Goal: Information Seeking & Learning: Learn about a topic

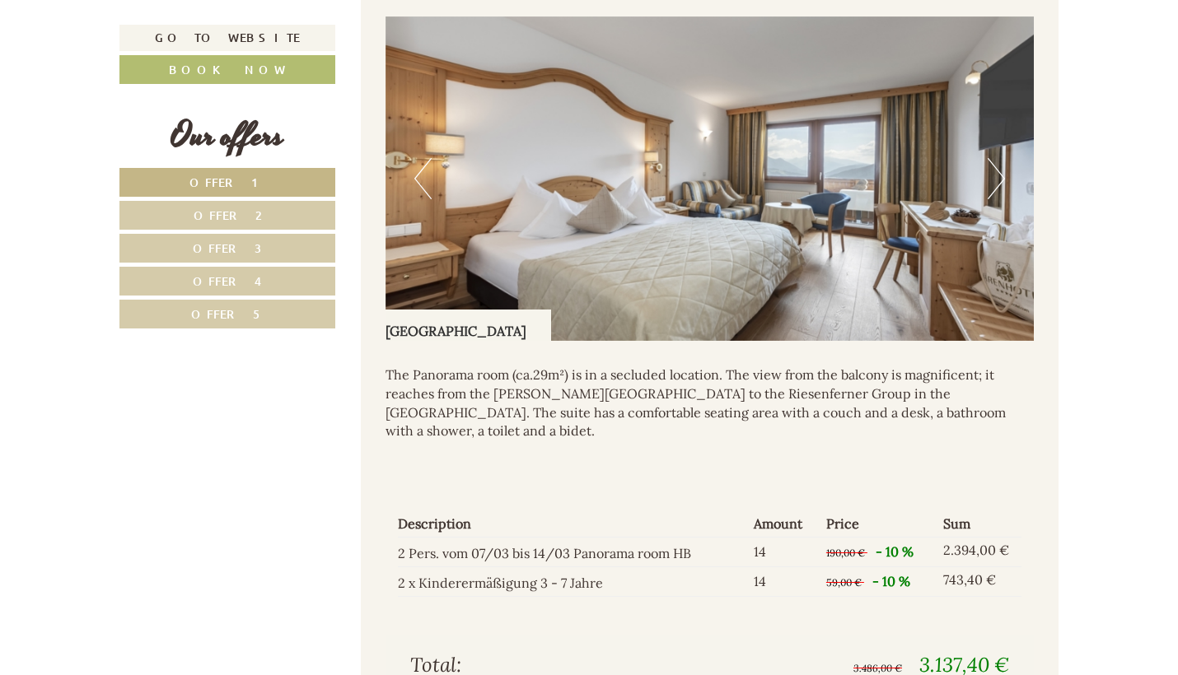
scroll to position [1358, 1]
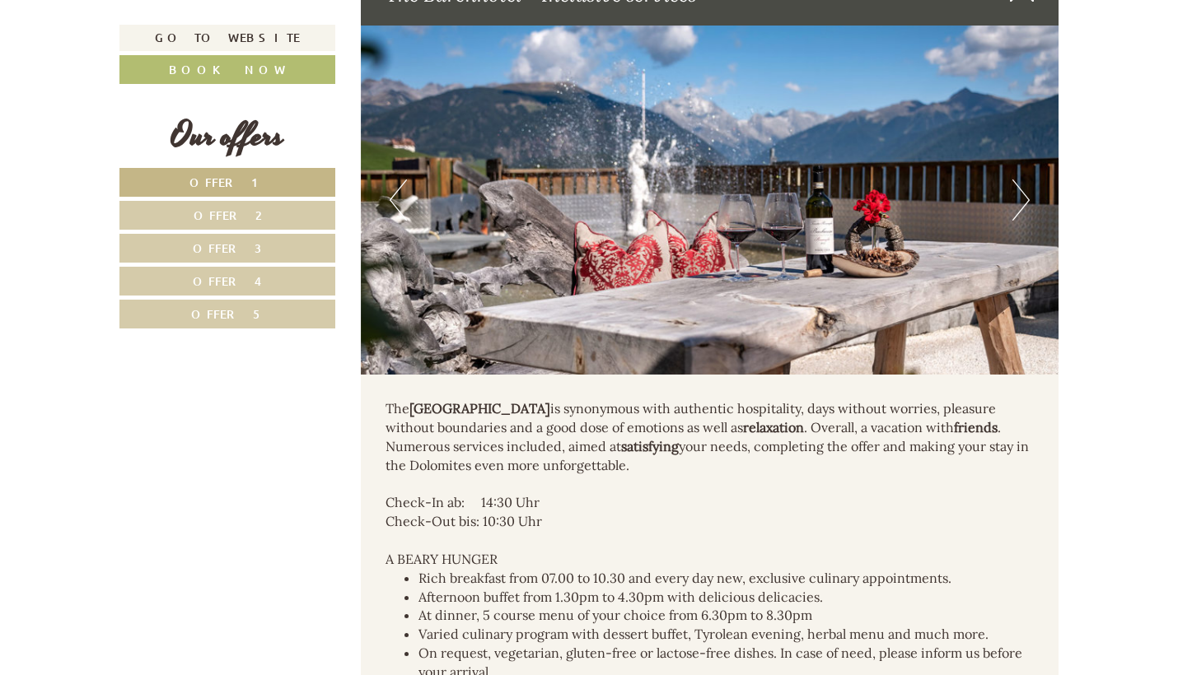
click at [161, 306] on link "Offer 5" at bounding box center [227, 314] width 216 height 29
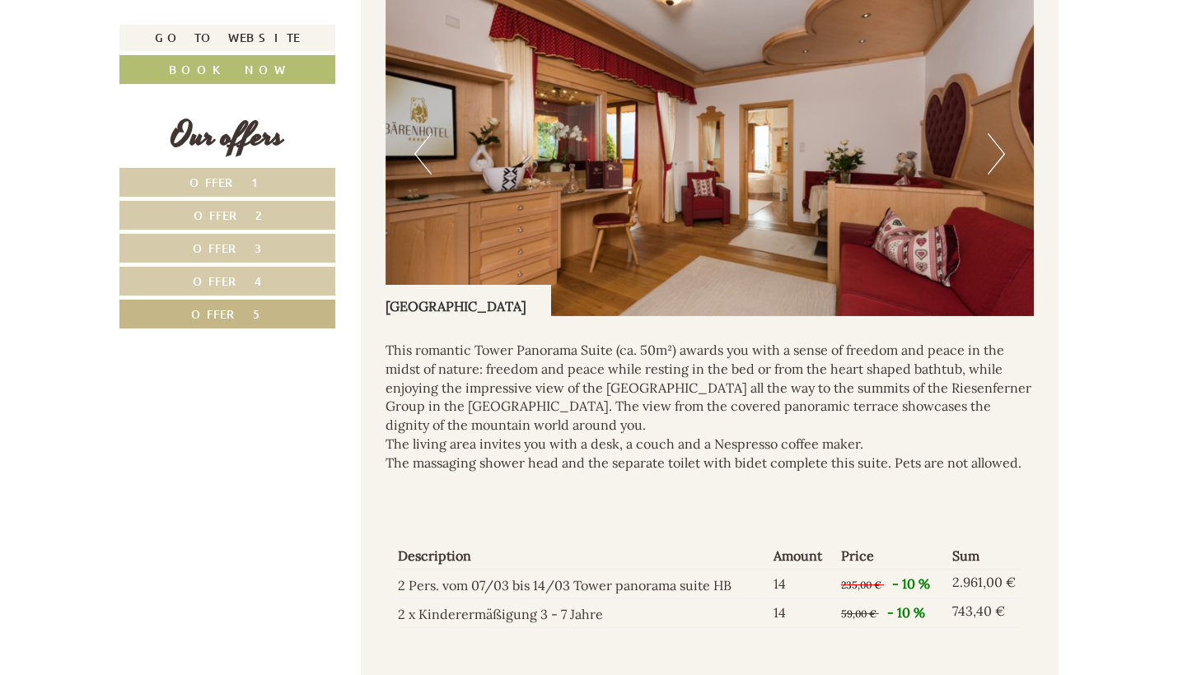
scroll to position [1438, 0]
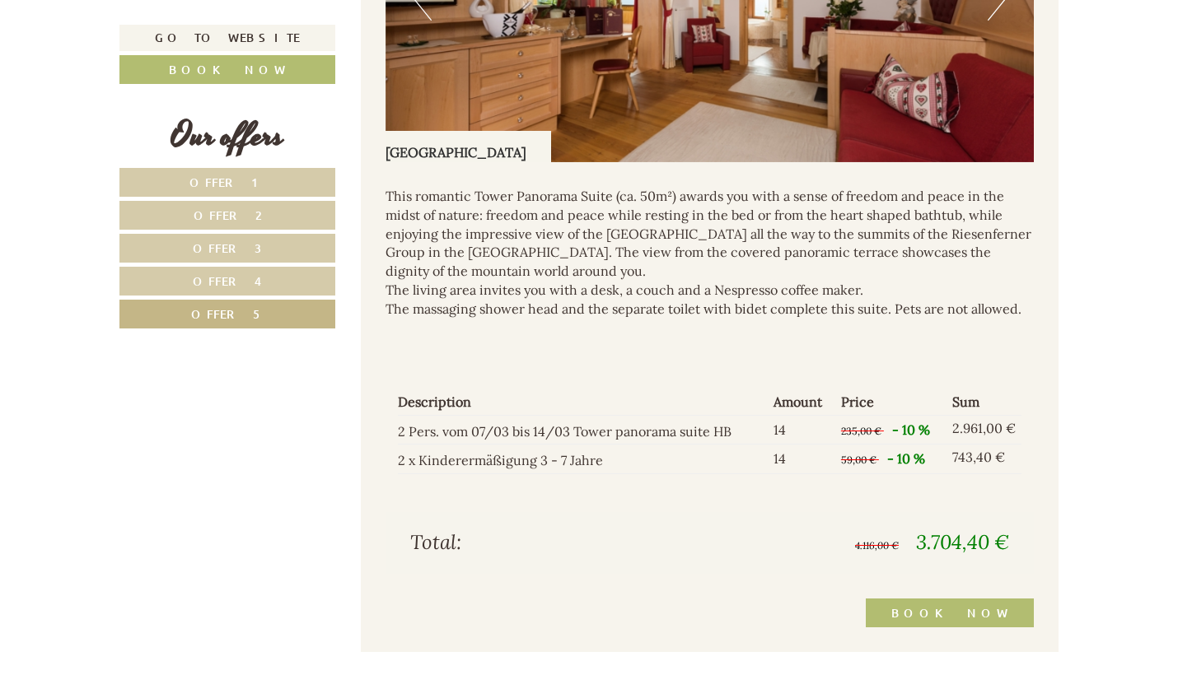
click at [263, 283] on link "Offer 4" at bounding box center [227, 281] width 216 height 29
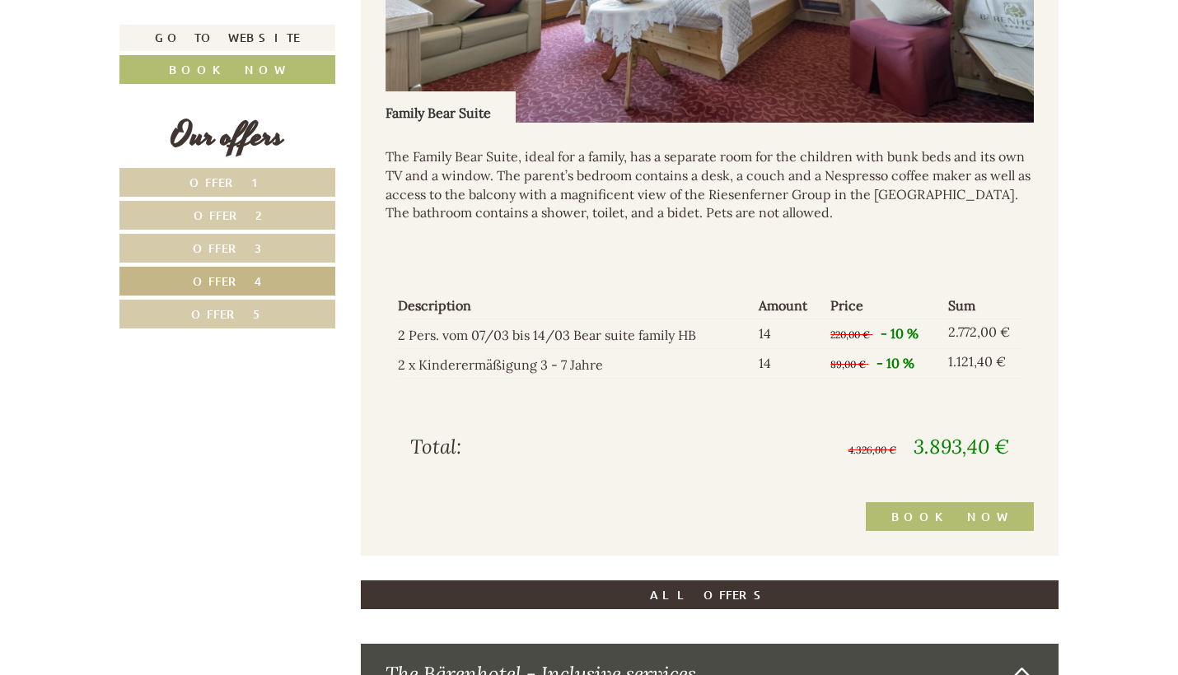
scroll to position [1597, 0]
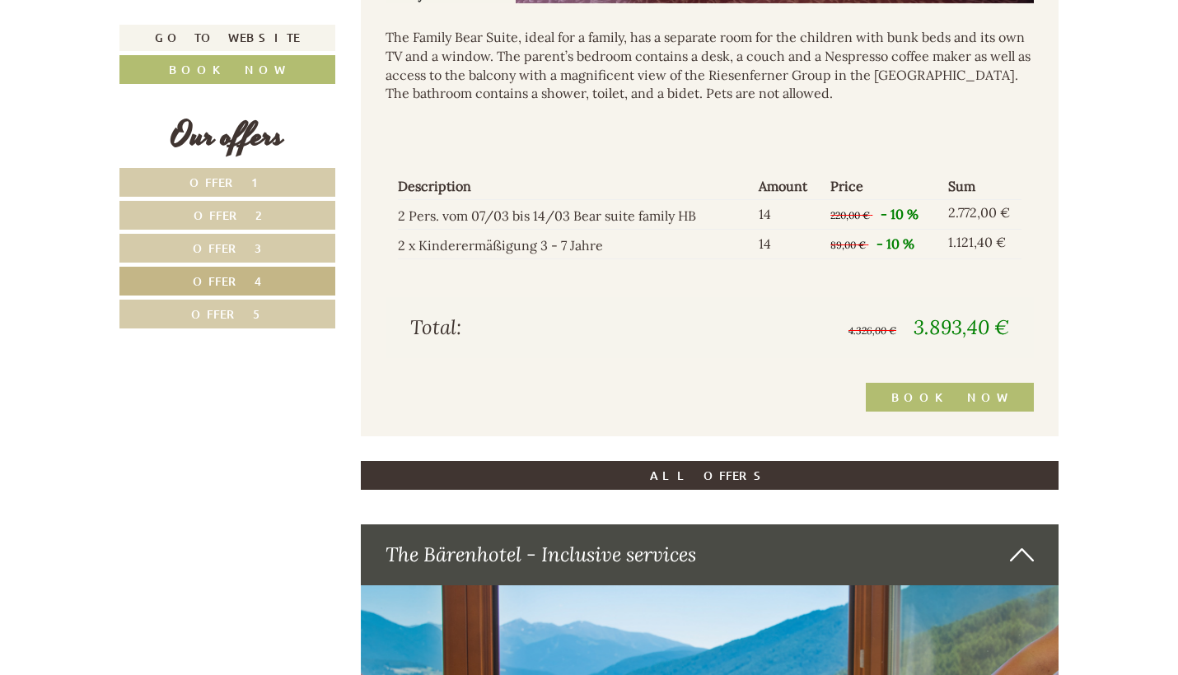
click at [252, 264] on nav "Offer 1 Offer 2 Offer 3 Offer 4 Offer 5" at bounding box center [229, 248] width 221 height 161
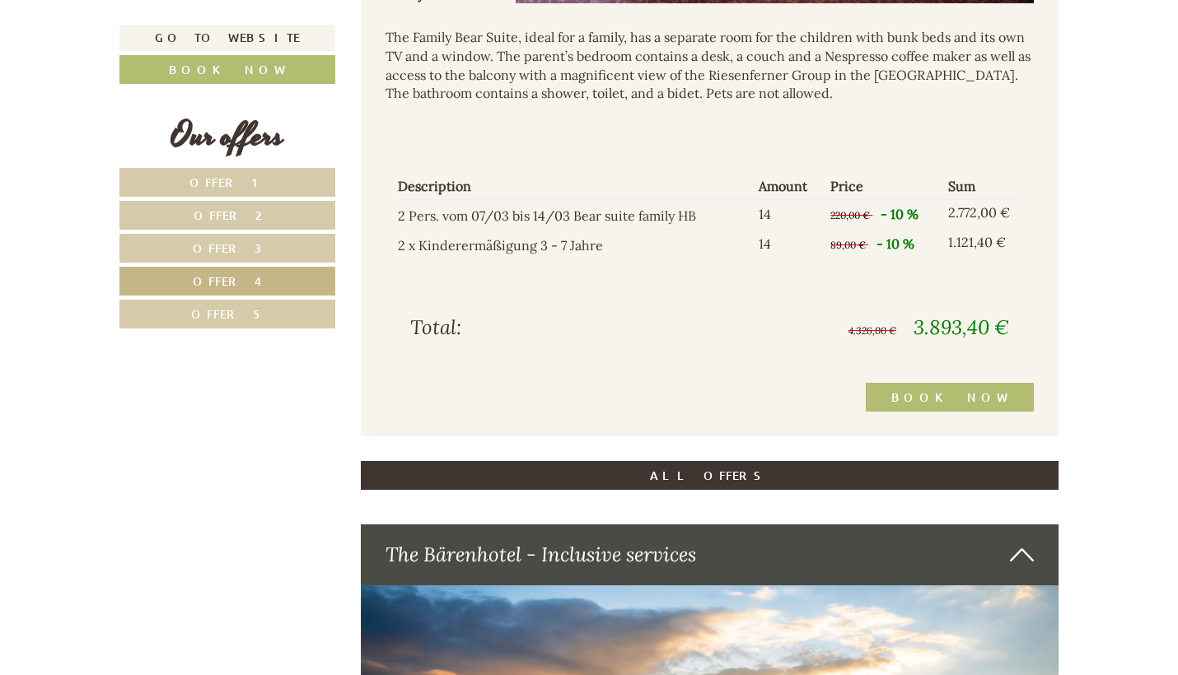
click at [244, 254] on link "Offer 3" at bounding box center [227, 248] width 216 height 29
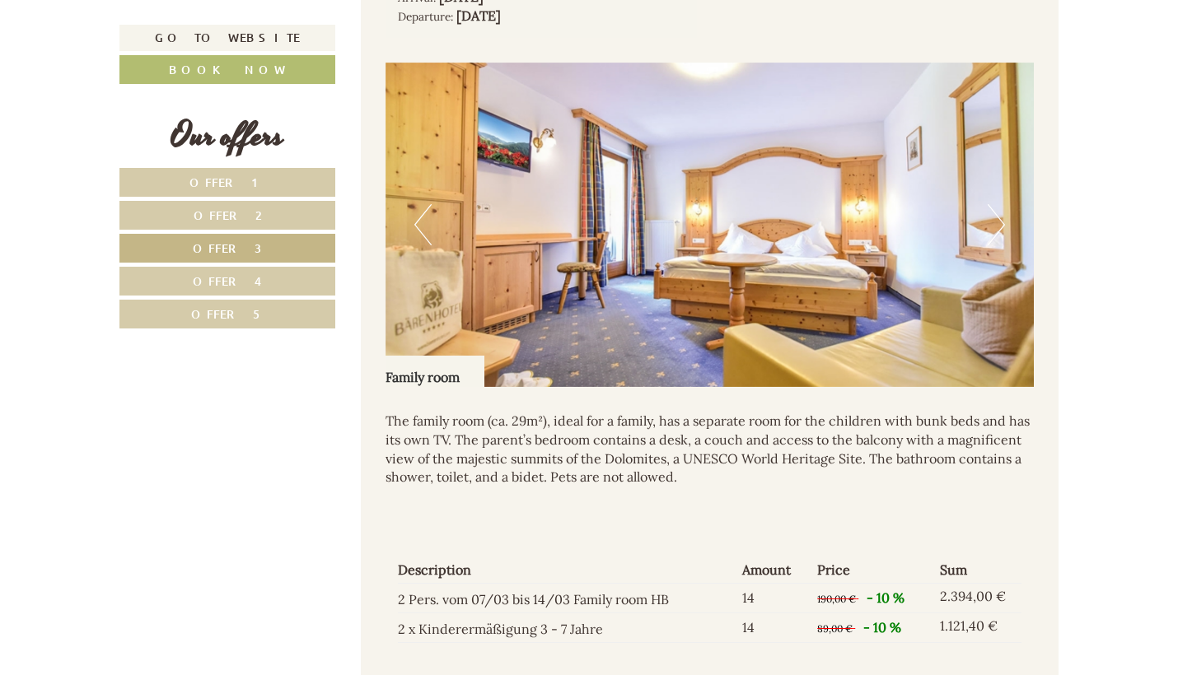
scroll to position [1489, 0]
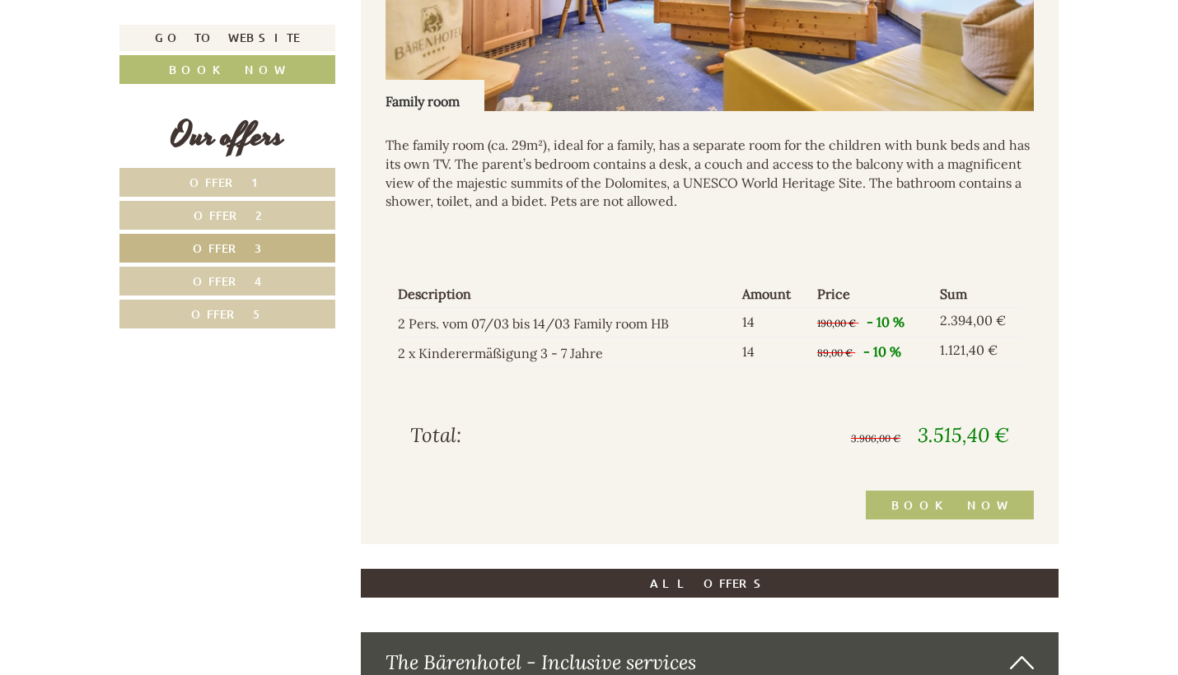
click at [244, 217] on span "Offer 2" at bounding box center [228, 216] width 68 height 16
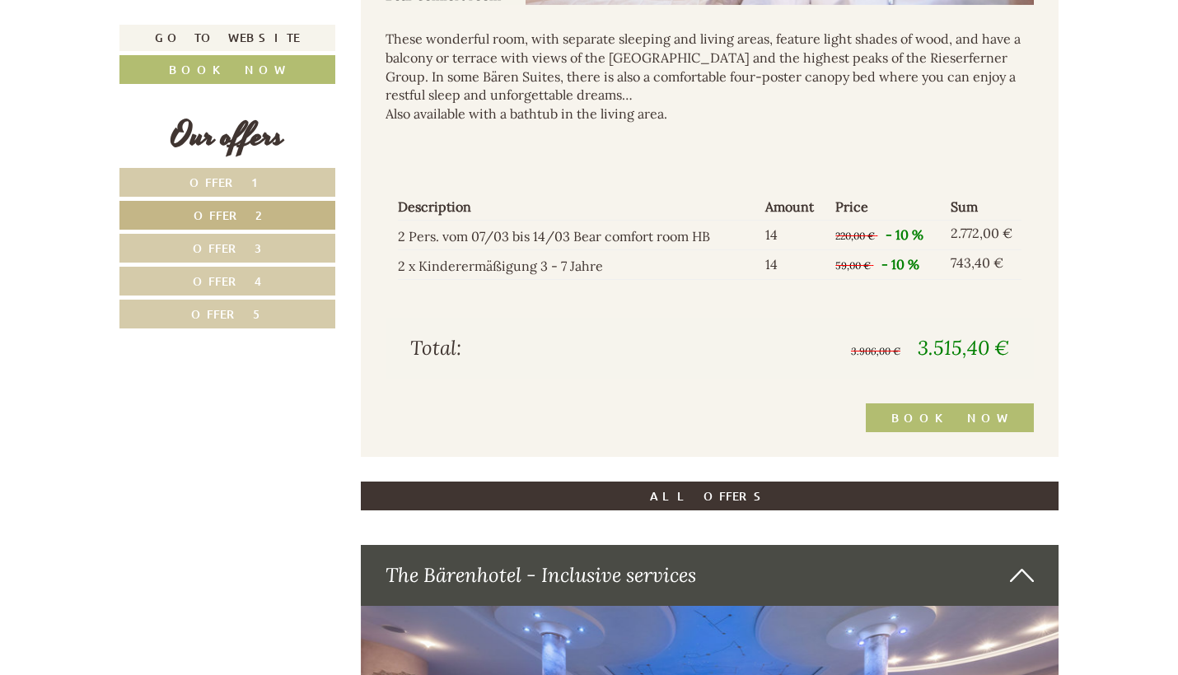
scroll to position [1765, 0]
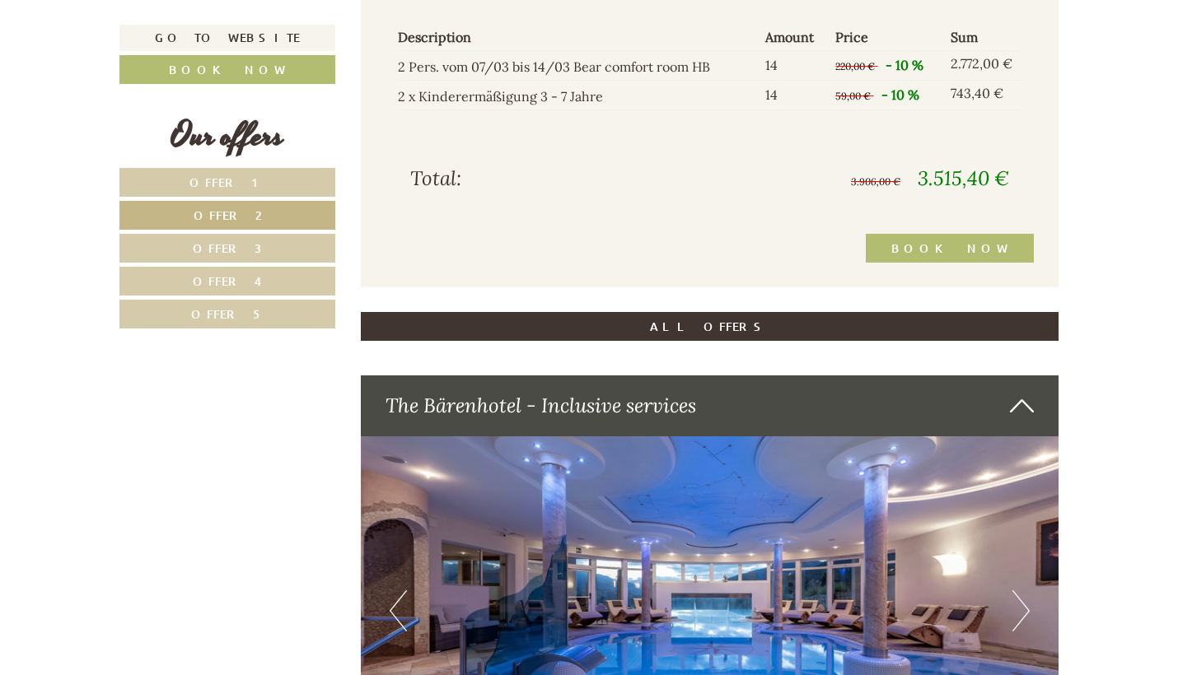
click at [306, 192] on link "Offer 1" at bounding box center [227, 182] width 216 height 29
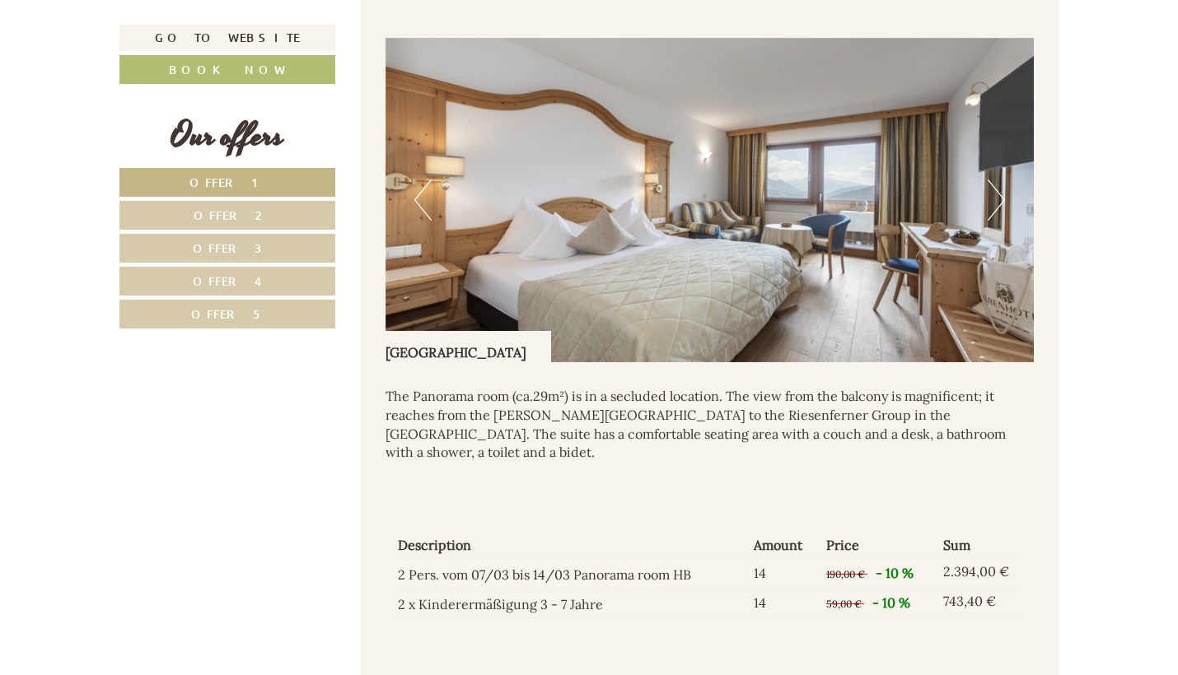
scroll to position [1085, 0]
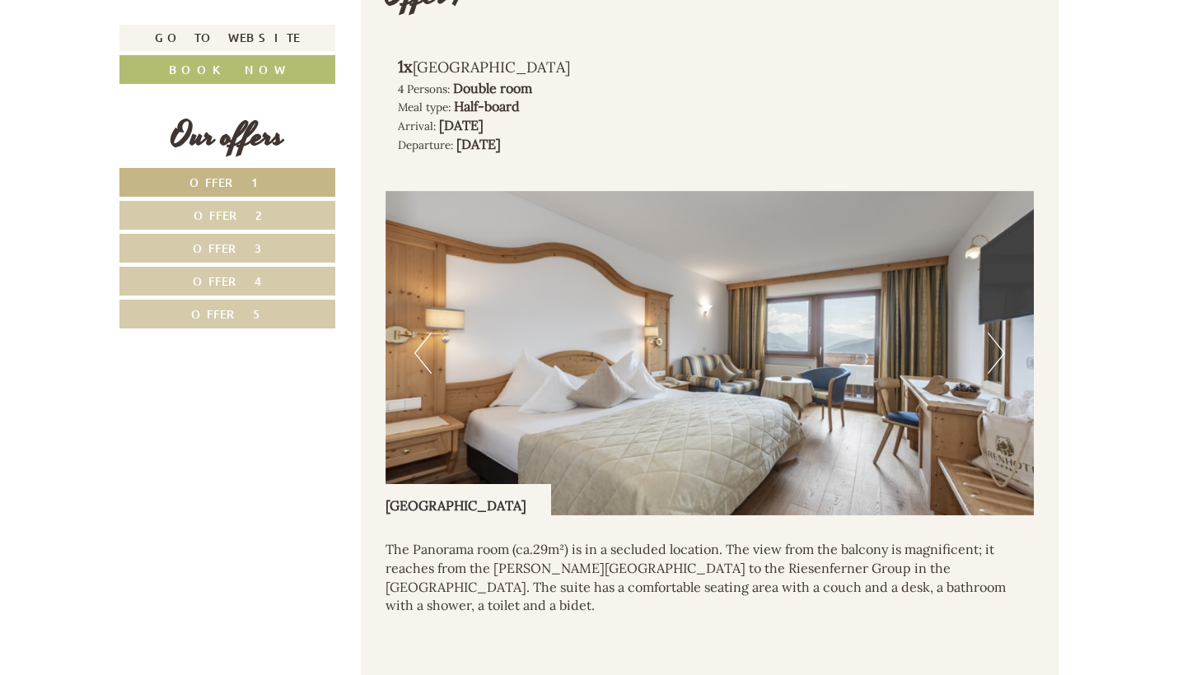
click at [963, 391] on img at bounding box center [710, 353] width 649 height 325
click at [1004, 343] on button "Next" at bounding box center [996, 353] width 17 height 41
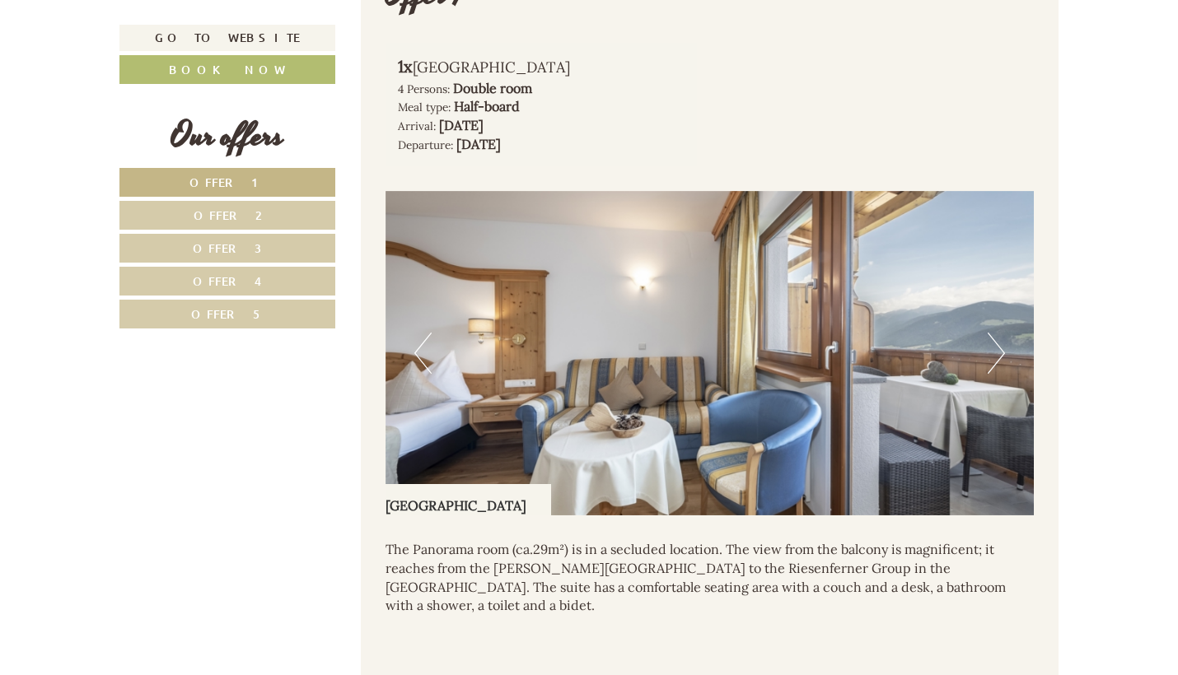
click at [1004, 343] on button "Next" at bounding box center [996, 353] width 17 height 41
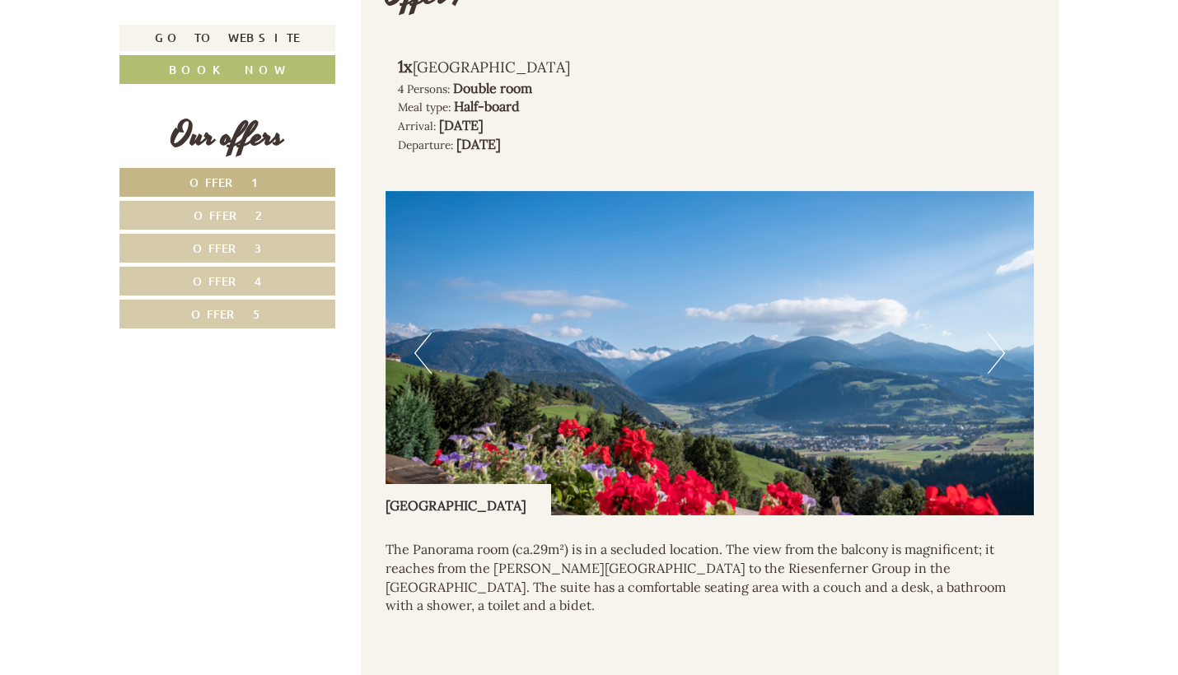
click at [1004, 343] on button "Next" at bounding box center [996, 353] width 17 height 41
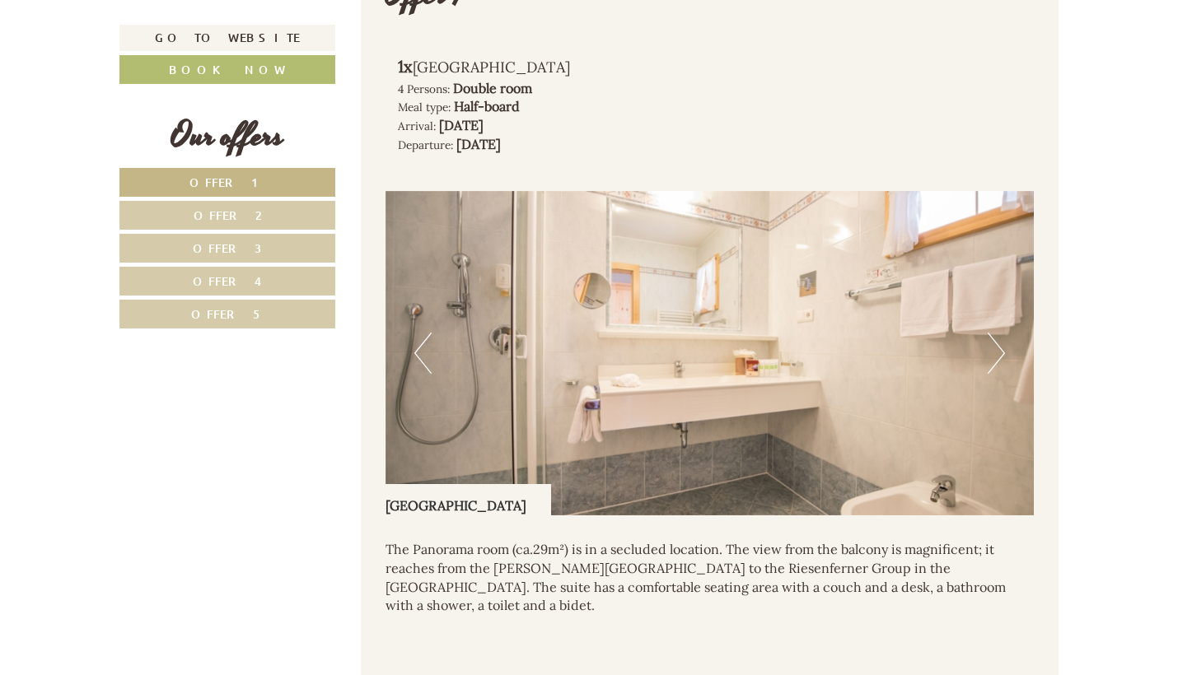
click at [1004, 343] on button "Next" at bounding box center [996, 353] width 17 height 41
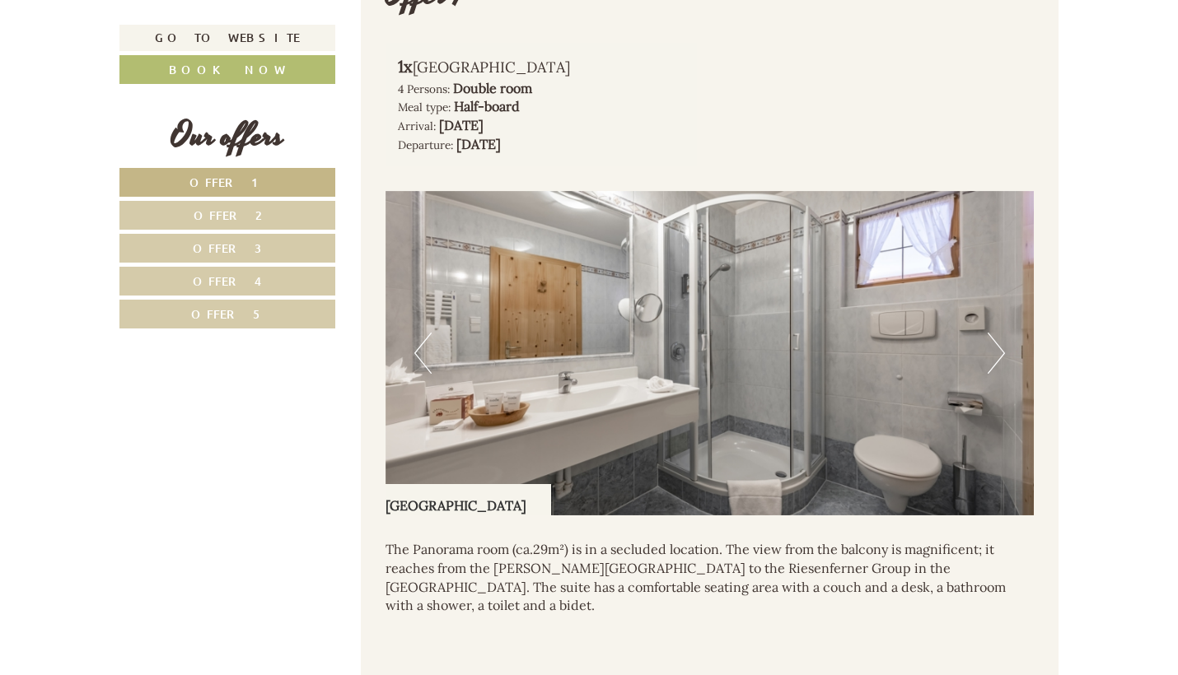
click at [1004, 343] on button "Next" at bounding box center [996, 353] width 17 height 41
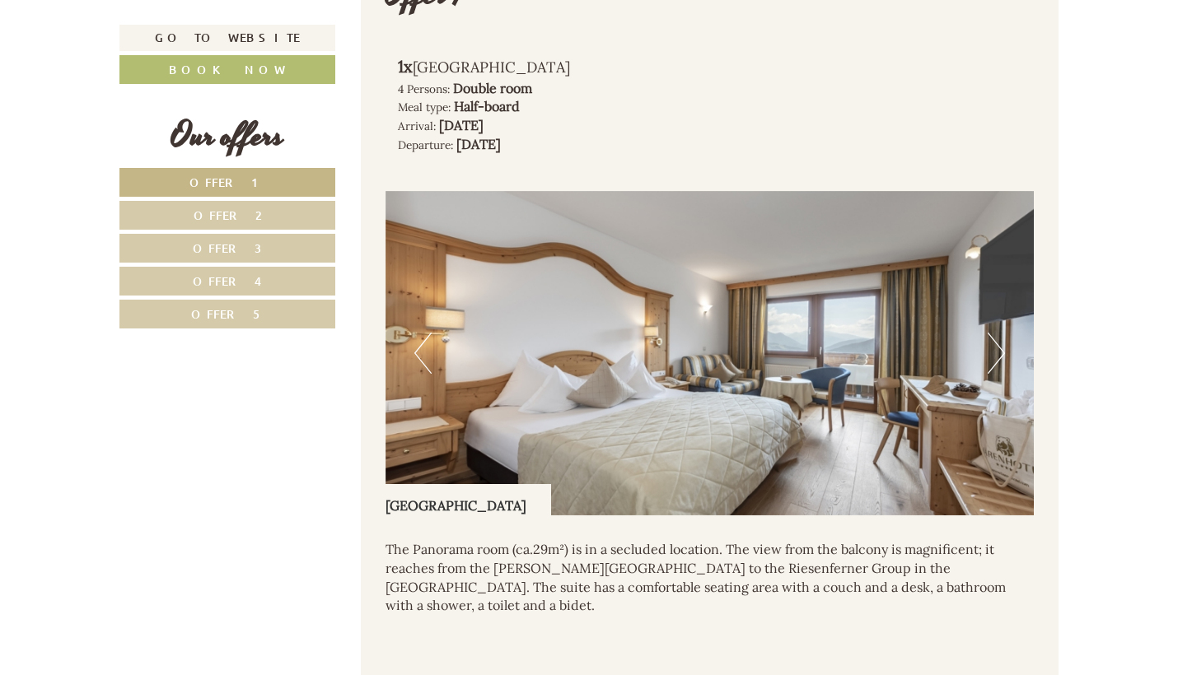
click at [1004, 343] on button "Next" at bounding box center [996, 353] width 17 height 41
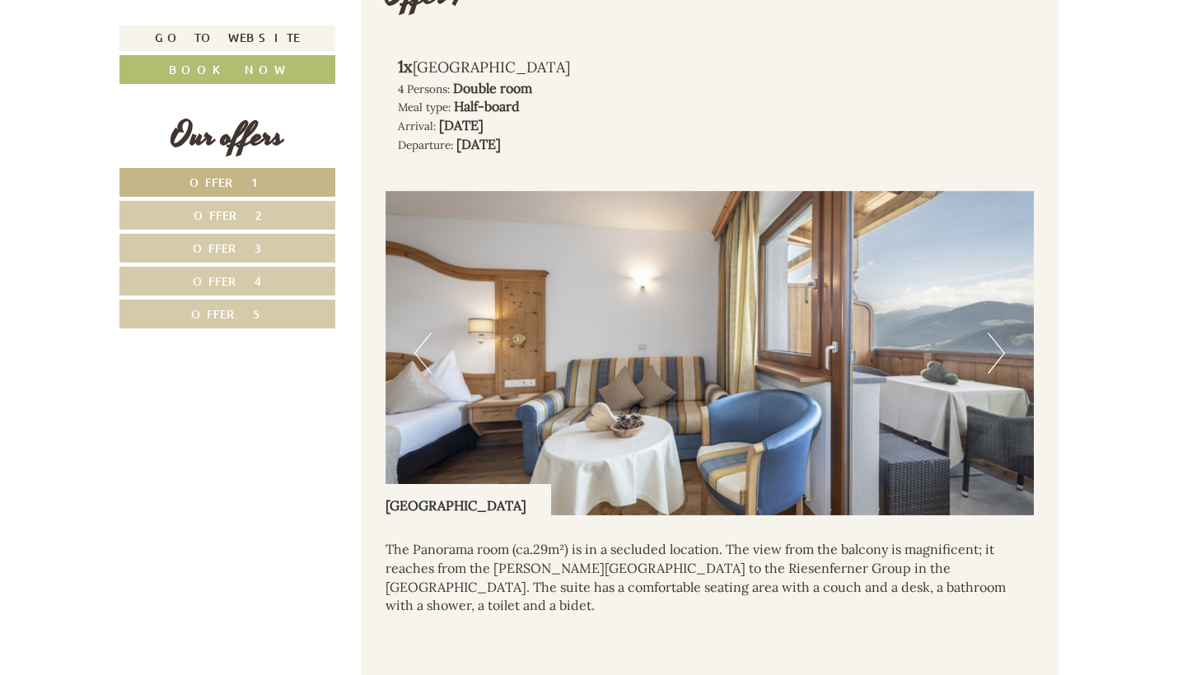
click at [1004, 343] on button "Next" at bounding box center [996, 353] width 17 height 41
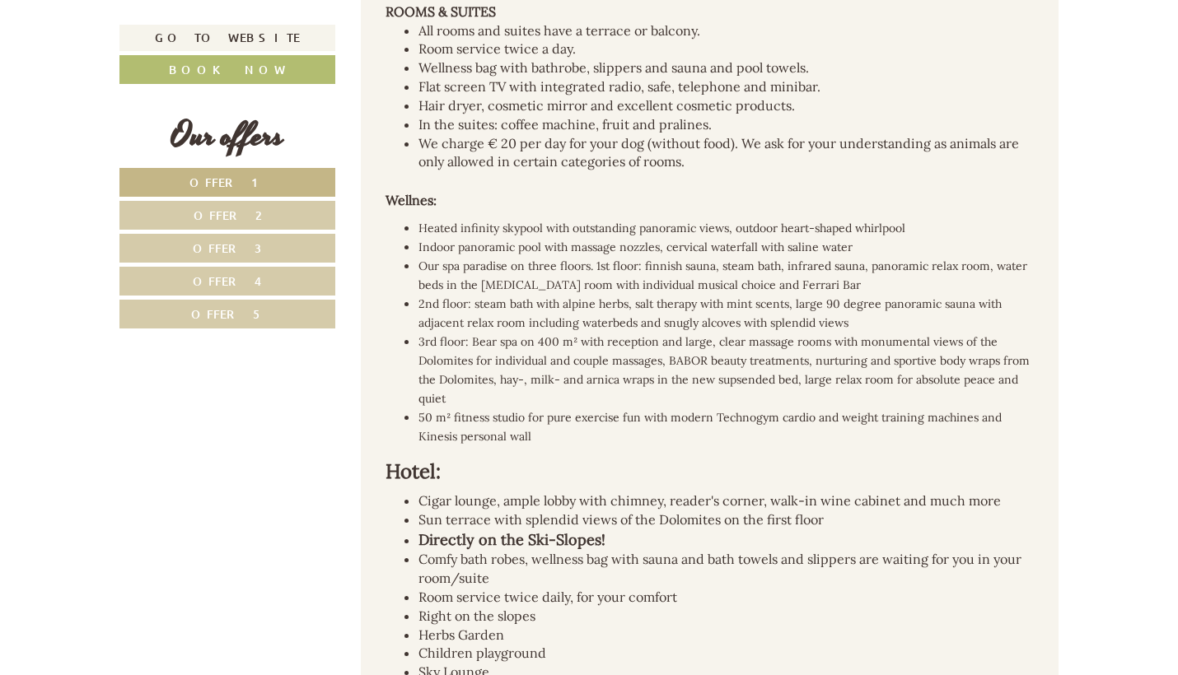
scroll to position [2378, 0]
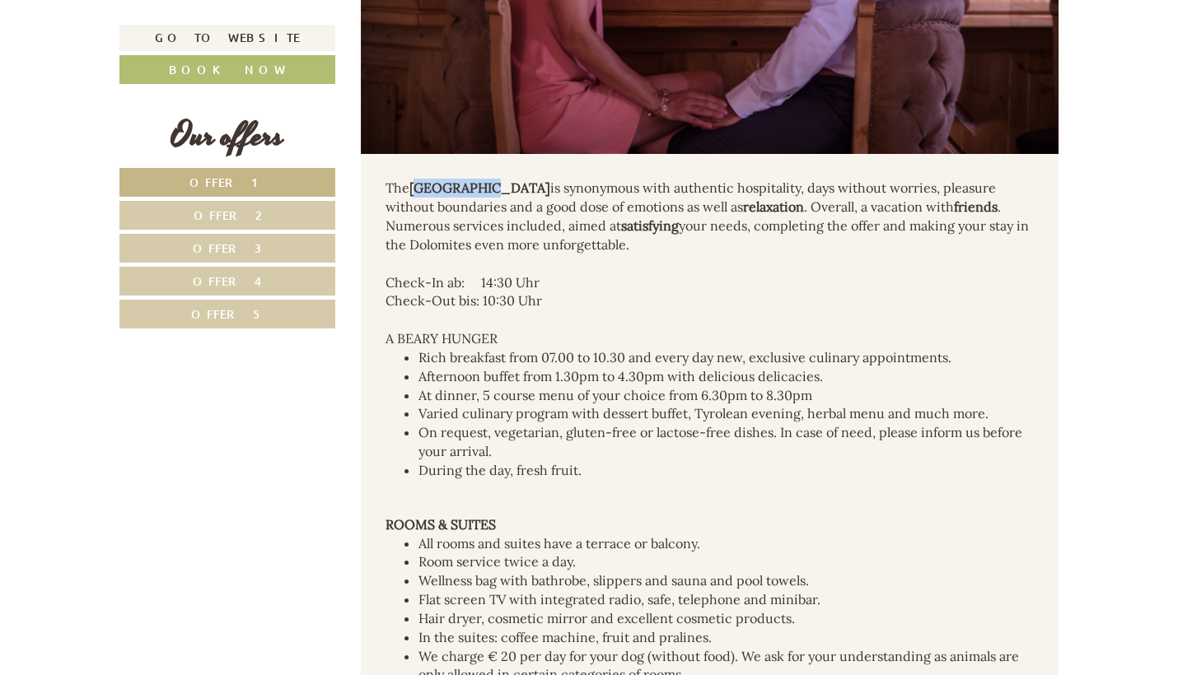
copy strong "[GEOGRAPHIC_DATA]"
drag, startPoint x: 480, startPoint y: 152, endPoint x: 413, endPoint y: 152, distance: 67.6
click at [413, 179] on div "The Bear Hotel is synonymous with authentic hospitality, days without worries, …" at bounding box center [710, 216] width 649 height 75
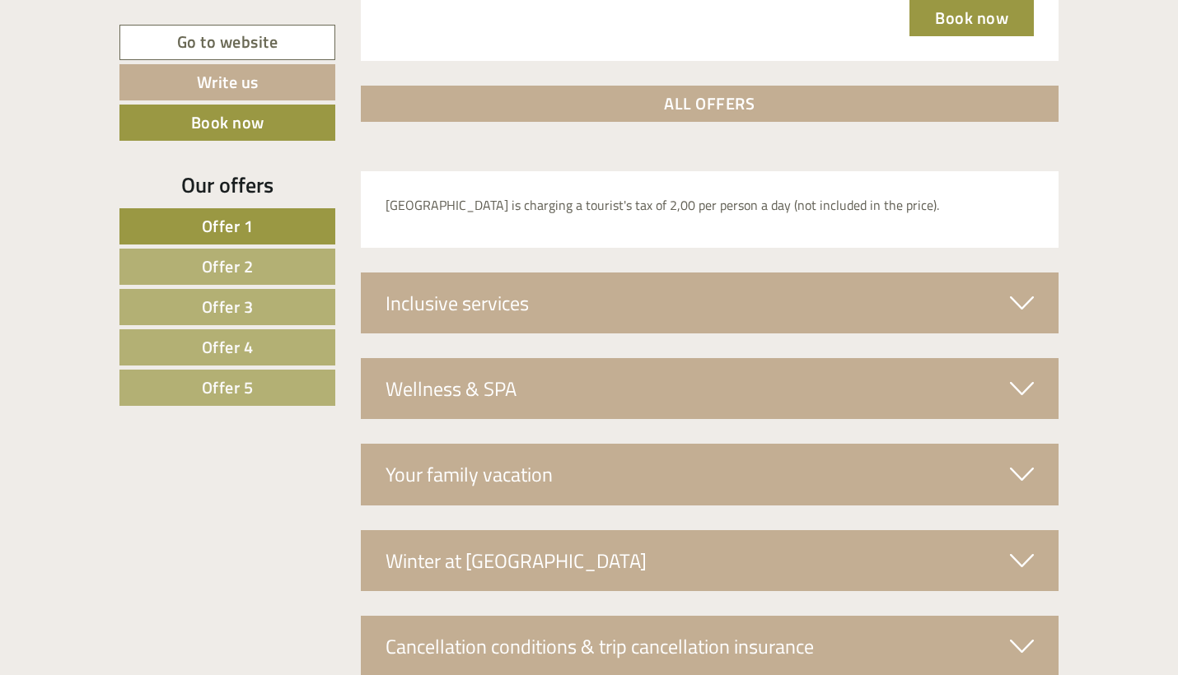
scroll to position [5485, 0]
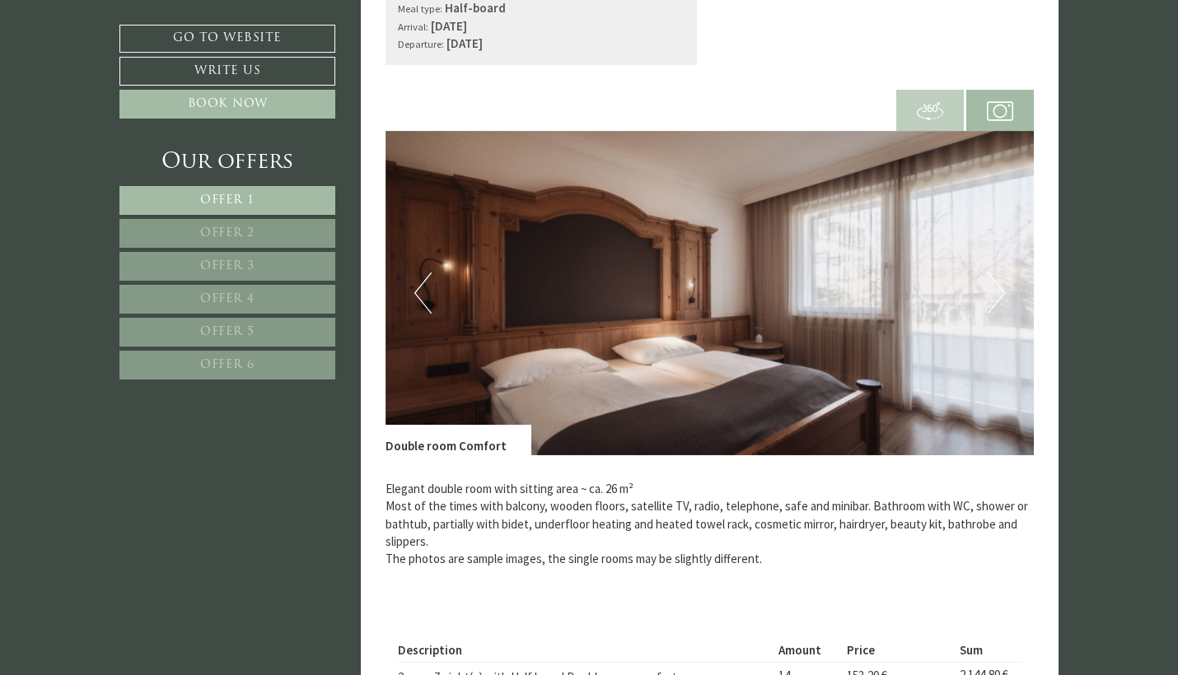
scroll to position [488, 0]
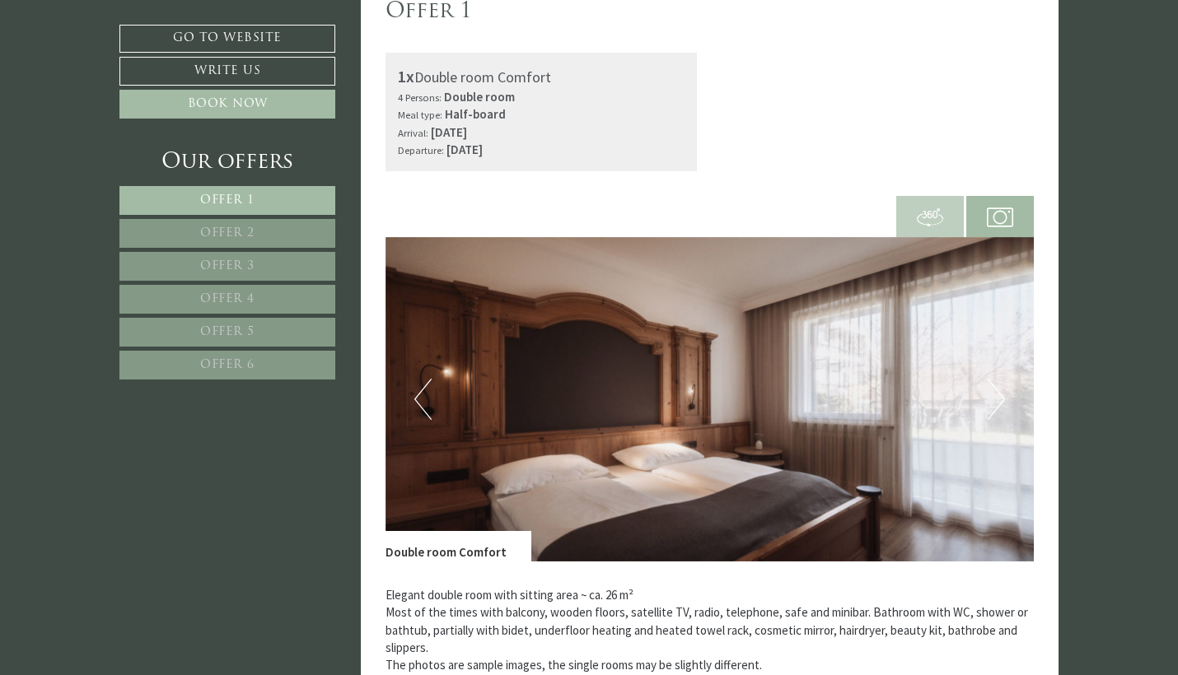
click at [410, 403] on img at bounding box center [710, 399] width 649 height 325
click at [421, 401] on button "Previous" at bounding box center [422, 399] width 17 height 41
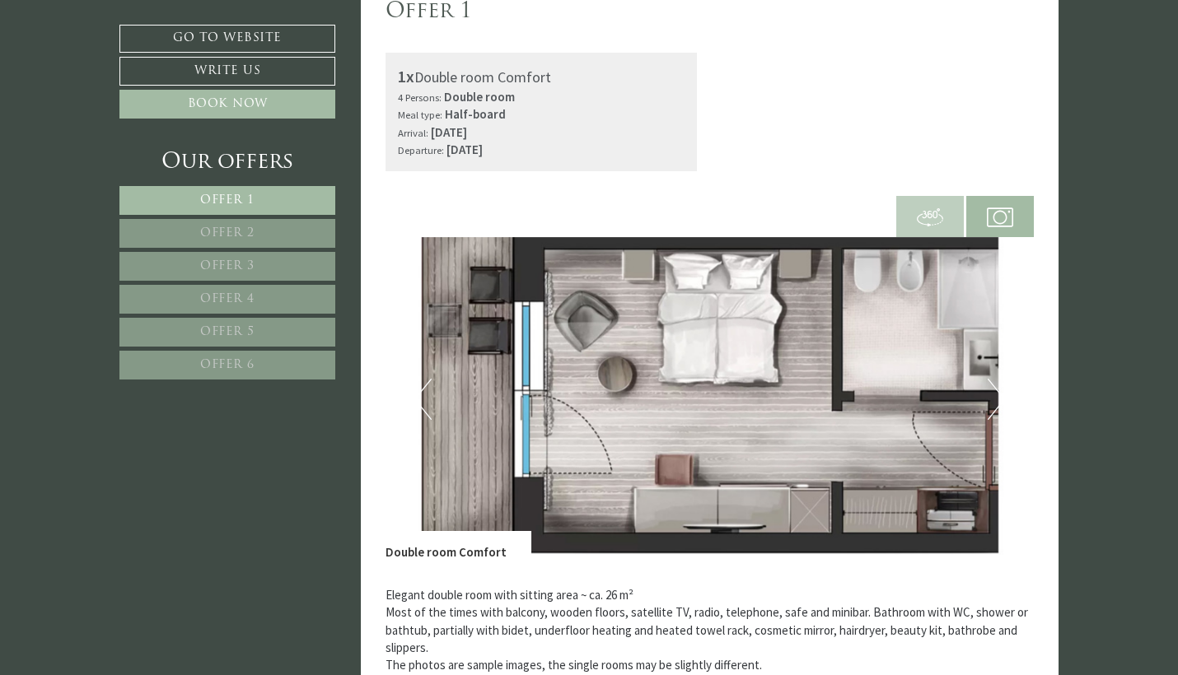
click at [421, 401] on button "Previous" at bounding box center [422, 399] width 17 height 41
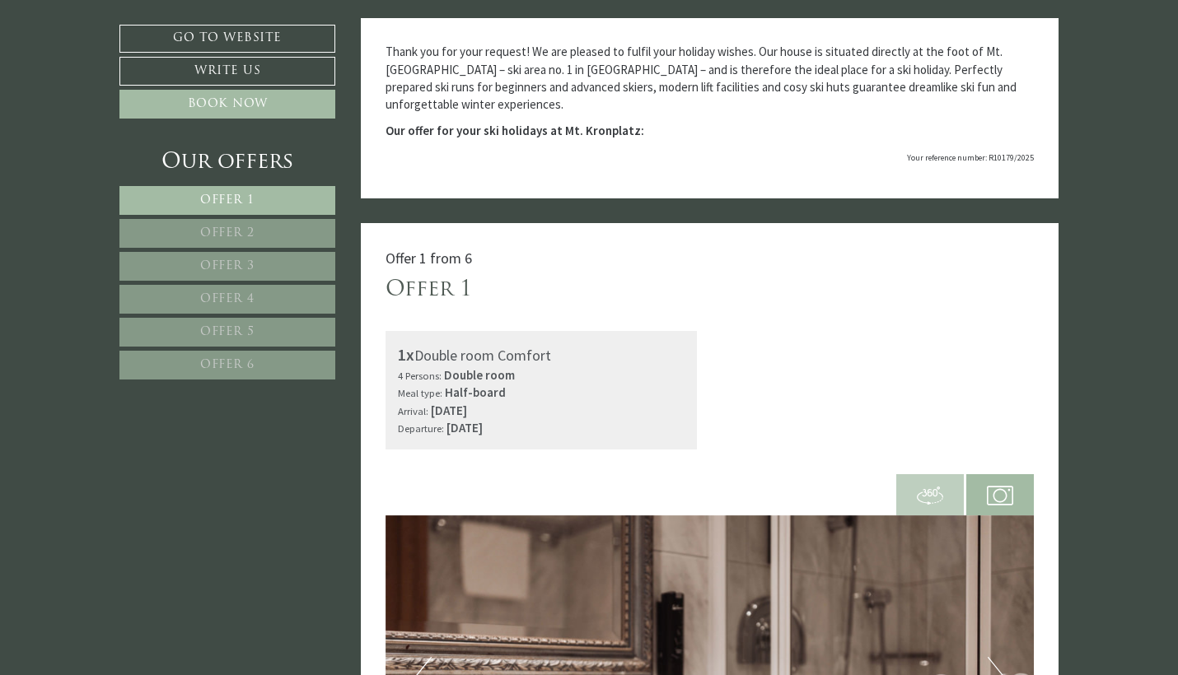
scroll to position [72, 0]
